Goal: Transaction & Acquisition: Subscribe to service/newsletter

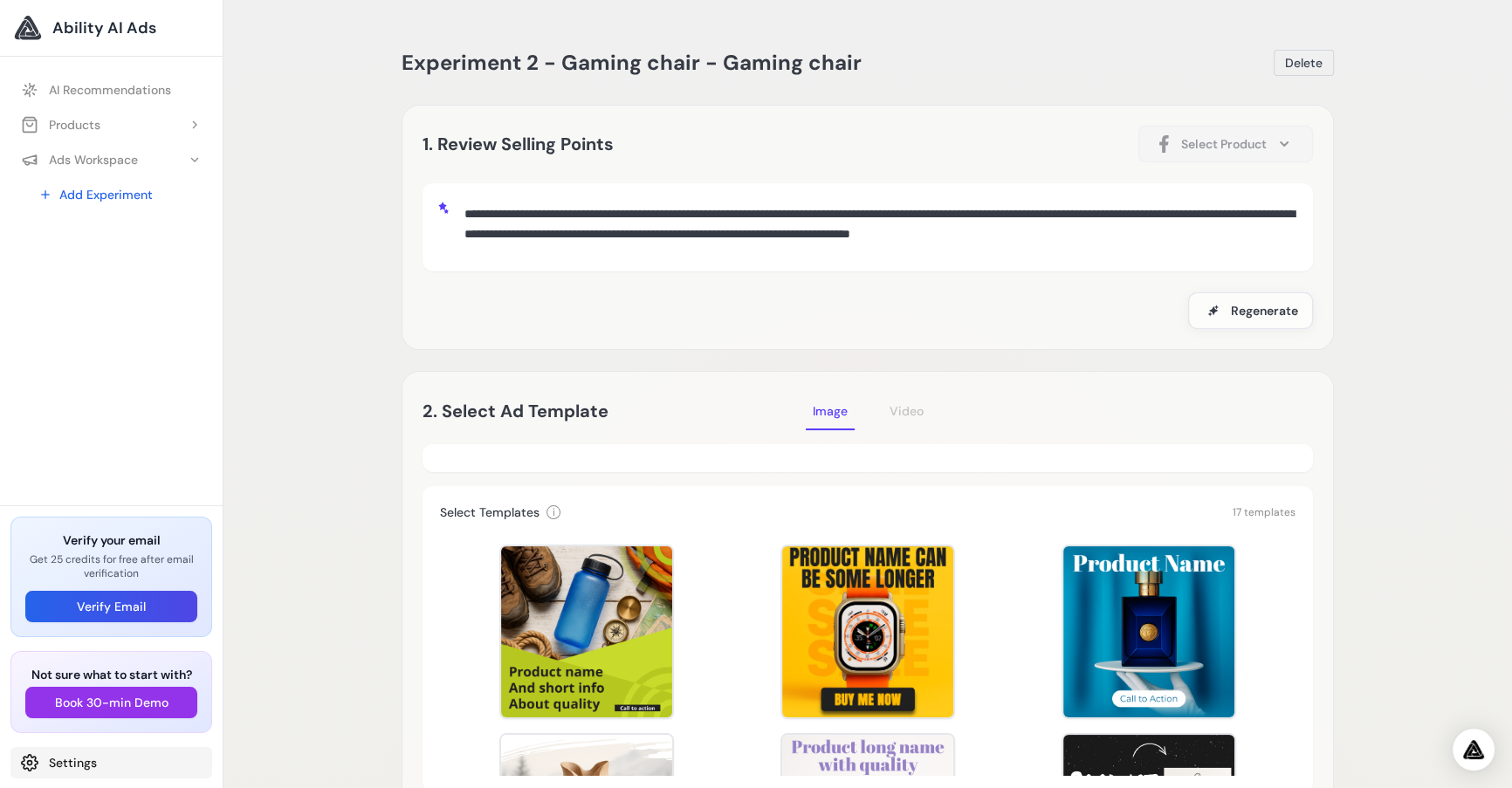
click at [17, 770] on link "Settings" at bounding box center [111, 762] width 202 height 31
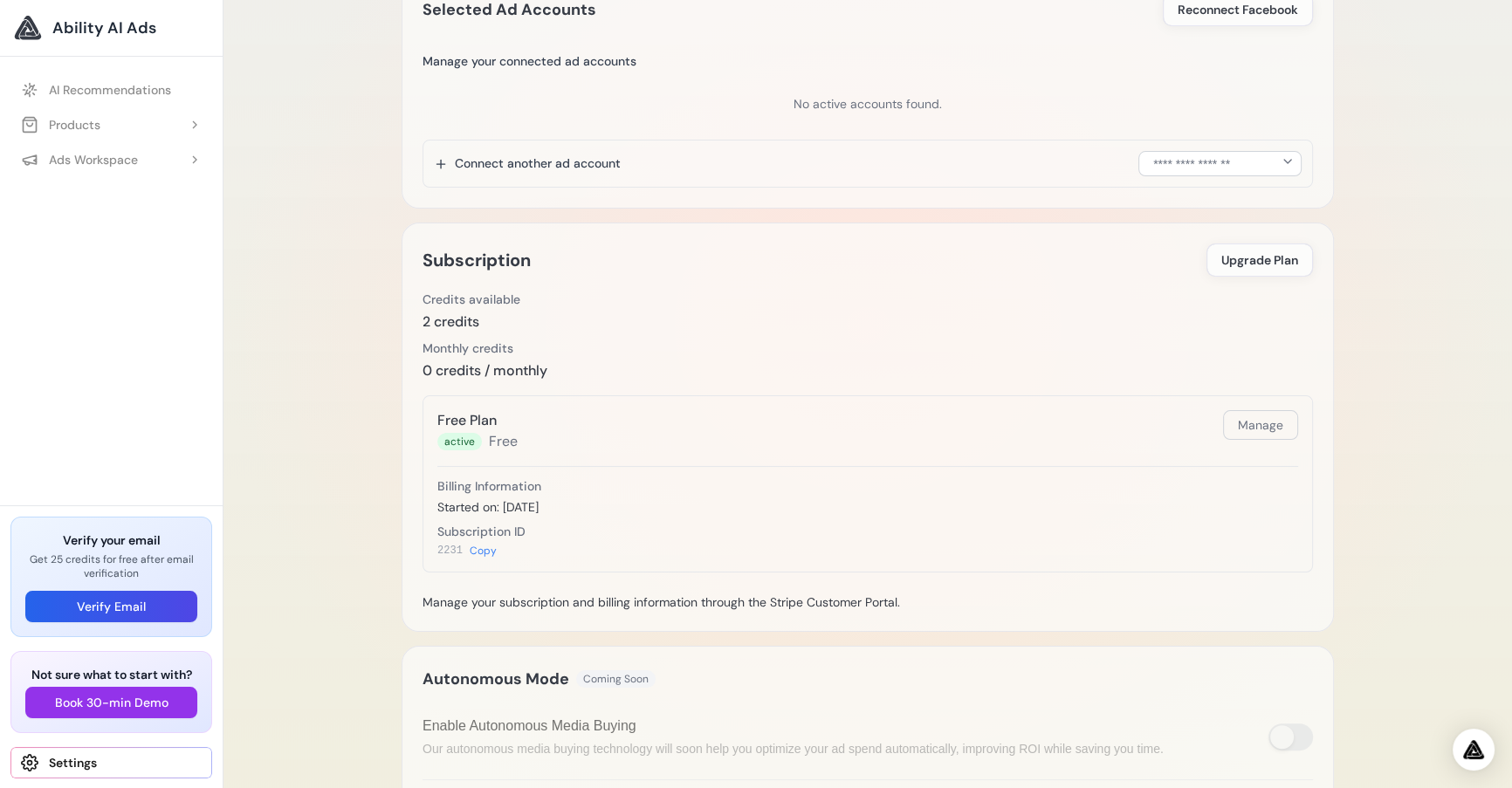
scroll to position [476, 0]
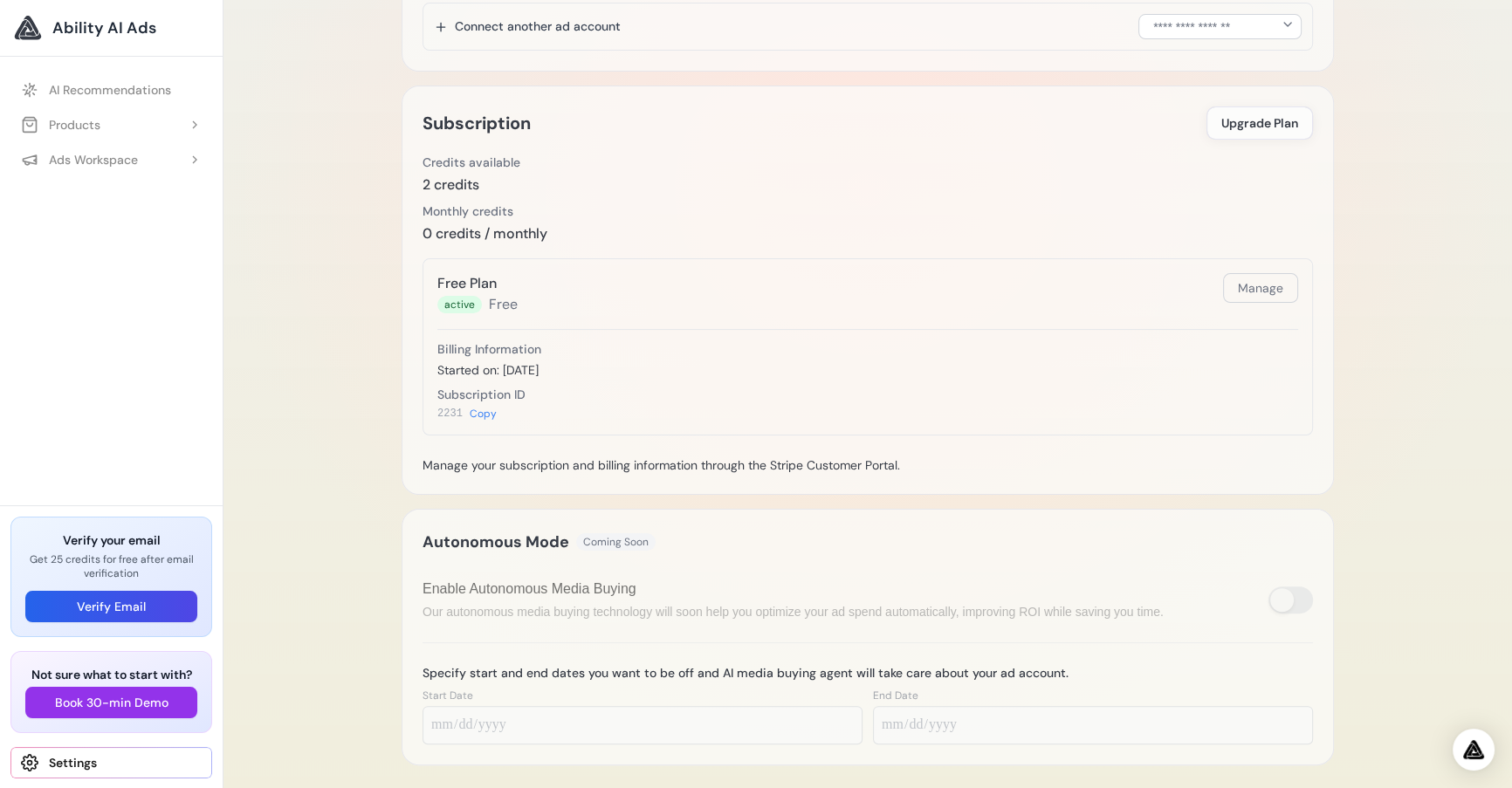
click at [1256, 101] on div "Subscription Upgrade Plan Buy More Credits Buy more credits Credits available 2…" at bounding box center [867, 290] width 932 height 409
click at [1233, 120] on span "Upgrade Plan" at bounding box center [1260, 123] width 77 height 17
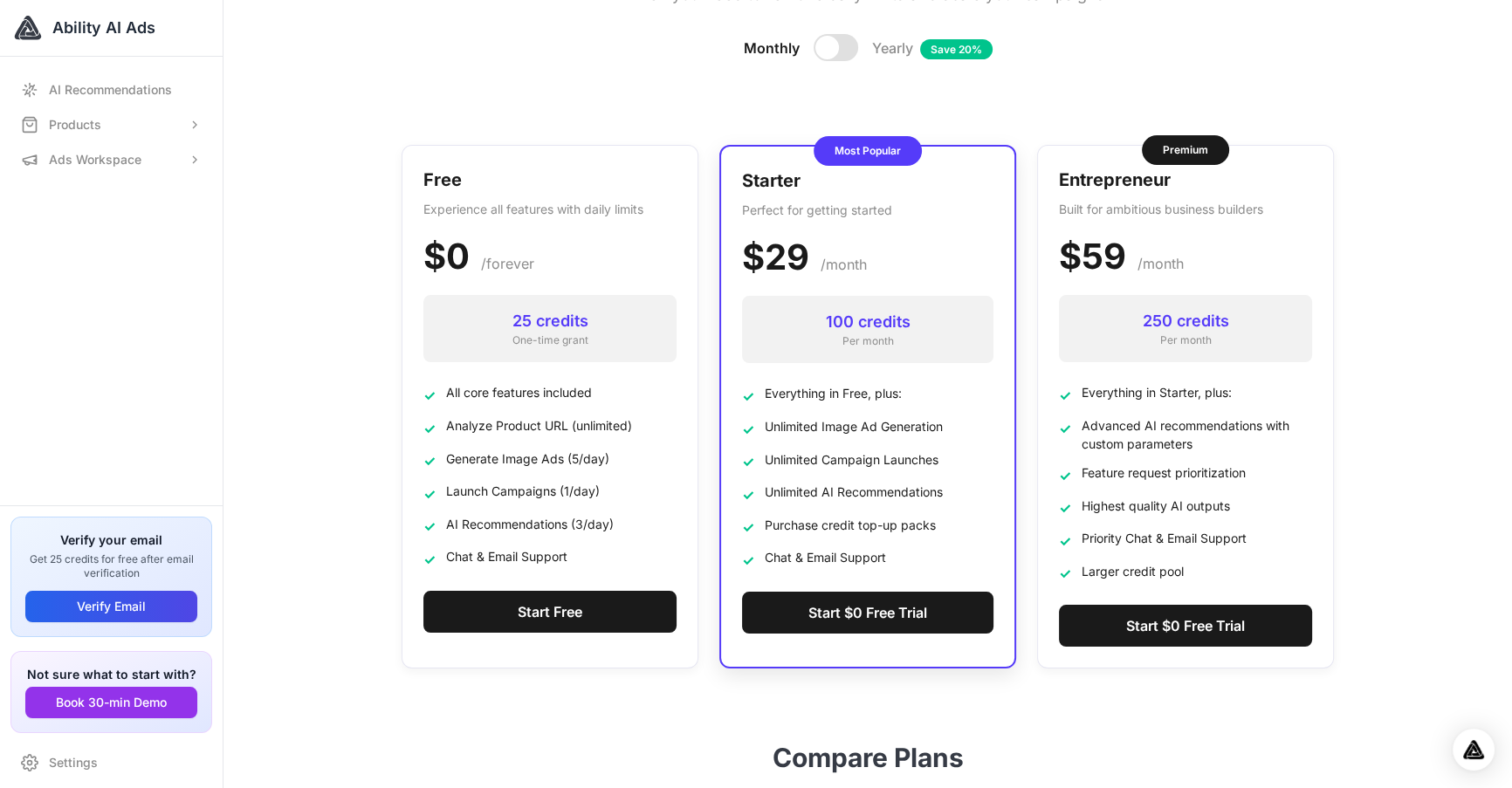
scroll to position [285, 0]
